Goal: Information Seeking & Learning: Learn about a topic

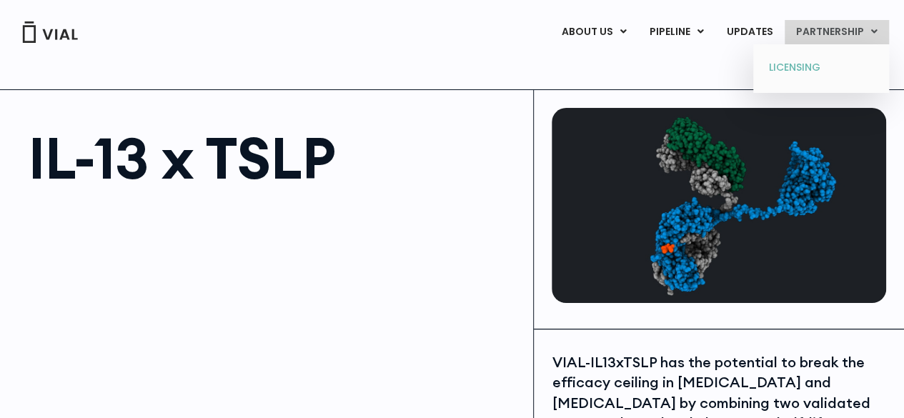
drag, startPoint x: 792, startPoint y: 61, endPoint x: 763, endPoint y: 70, distance: 30.5
click at [763, 70] on link "LICENSING" at bounding box center [820, 67] width 125 height 23
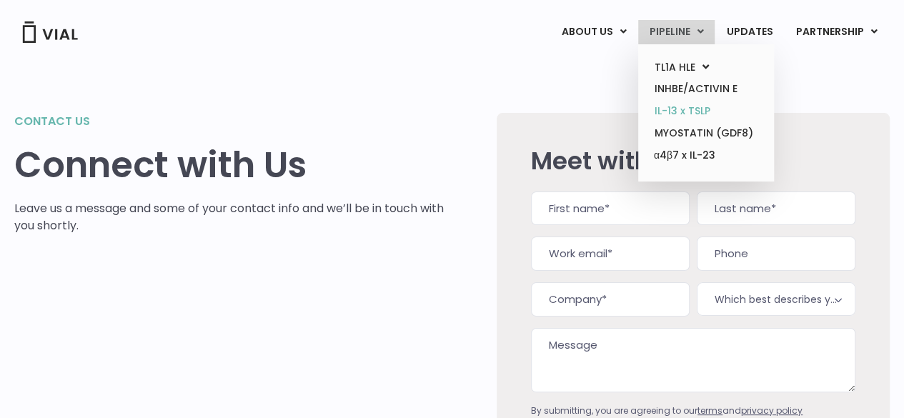
click at [699, 106] on link "IL-13 x TSLP" at bounding box center [705, 111] width 125 height 22
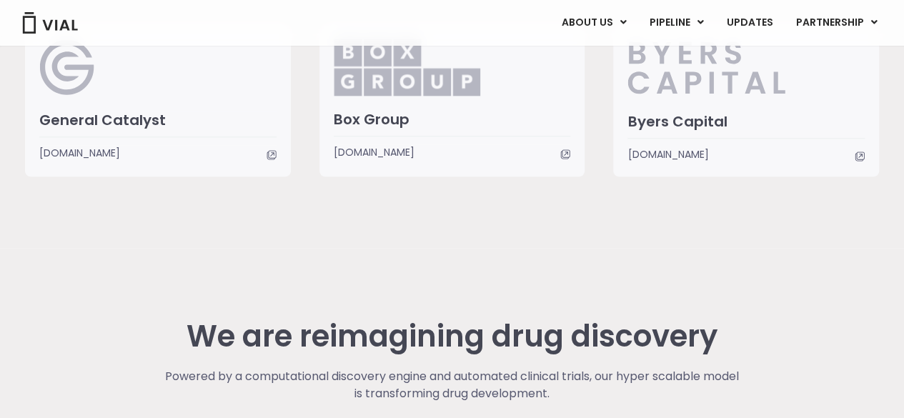
scroll to position [3715, 0]
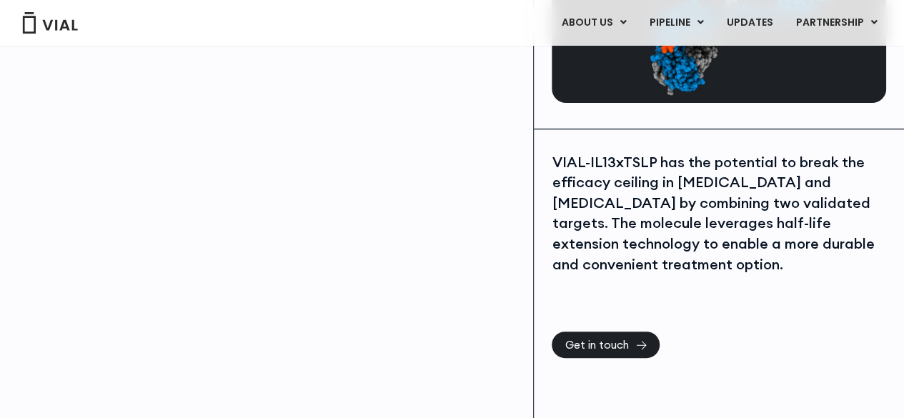
scroll to position [201, 0]
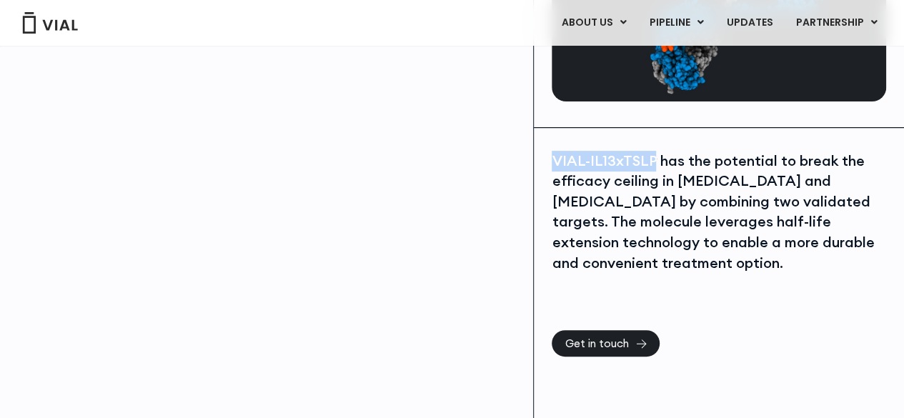
drag, startPoint x: 549, startPoint y: 159, endPoint x: 649, endPoint y: 161, distance: 100.0
click at [649, 161] on div "VIAL-IL13xTSLP has the potential to break the efficacy ceiling in [MEDICAL_DATA…" at bounding box center [719, 278] width 370 height 301
copy div "VIAL-IL13xTSLP"
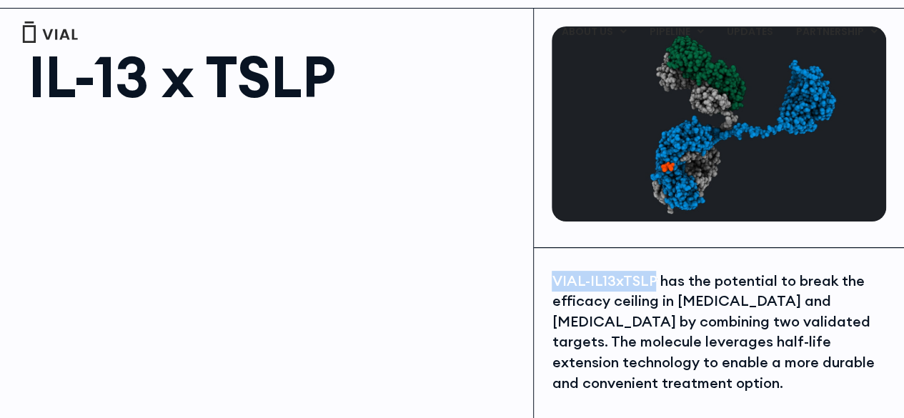
scroll to position [0, 0]
